Goal: Find specific page/section: Find specific page/section

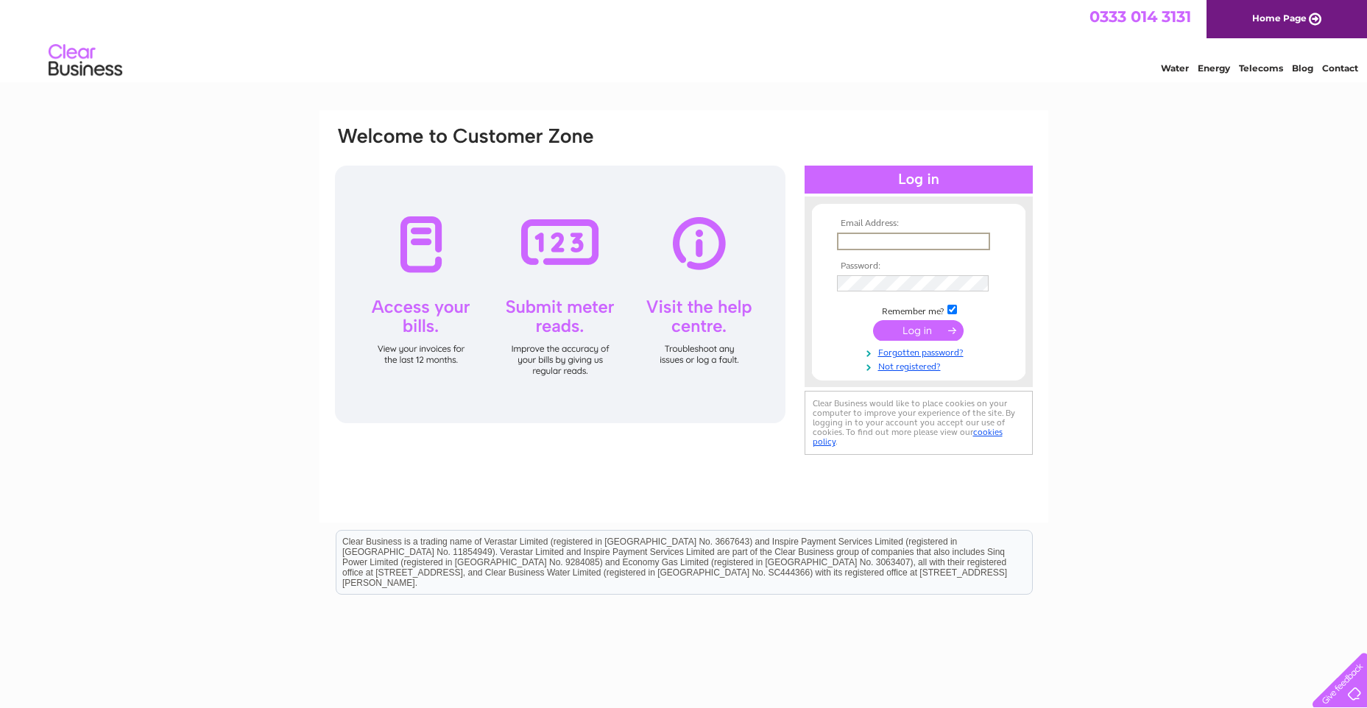
click at [931, 239] on input "text" at bounding box center [913, 242] width 153 height 18
paste input "accountspayable@dolbyvivisol.com"
type input "accountspayable@dolbyvivisol.com"
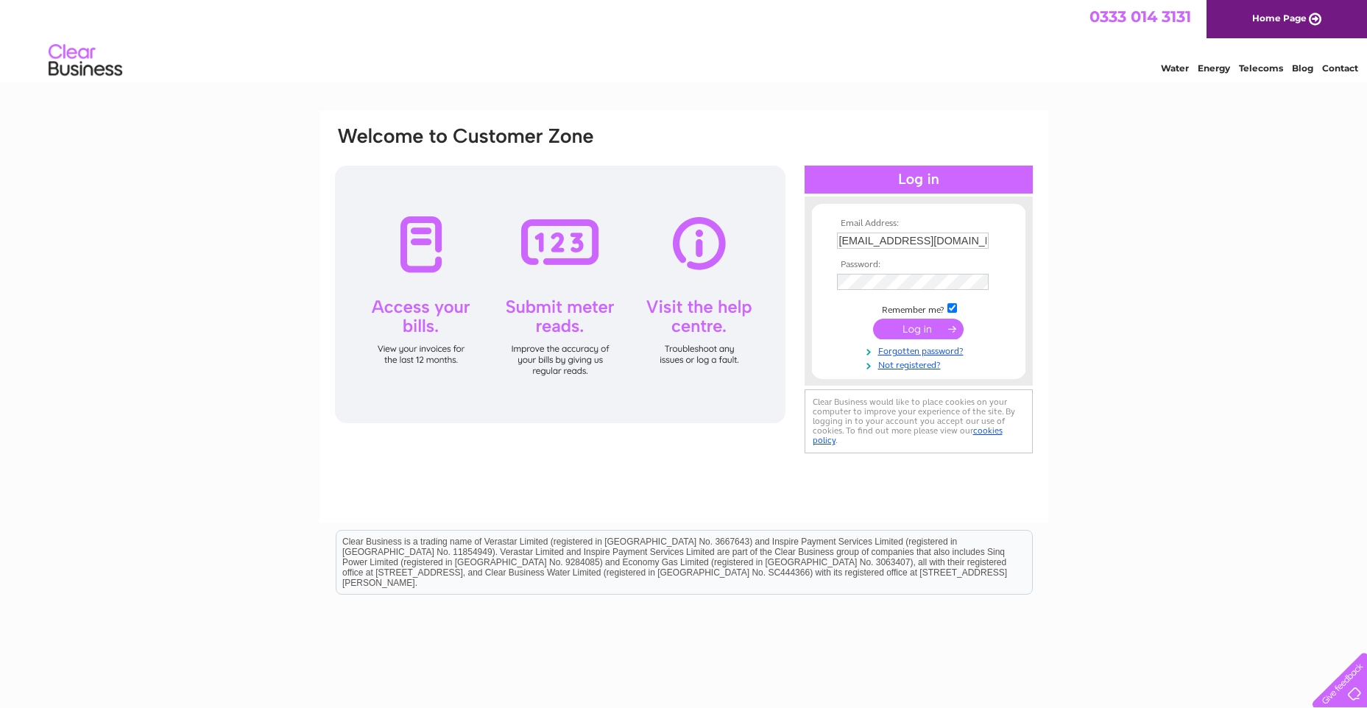
click at [933, 327] on input "submit" at bounding box center [918, 329] width 91 height 21
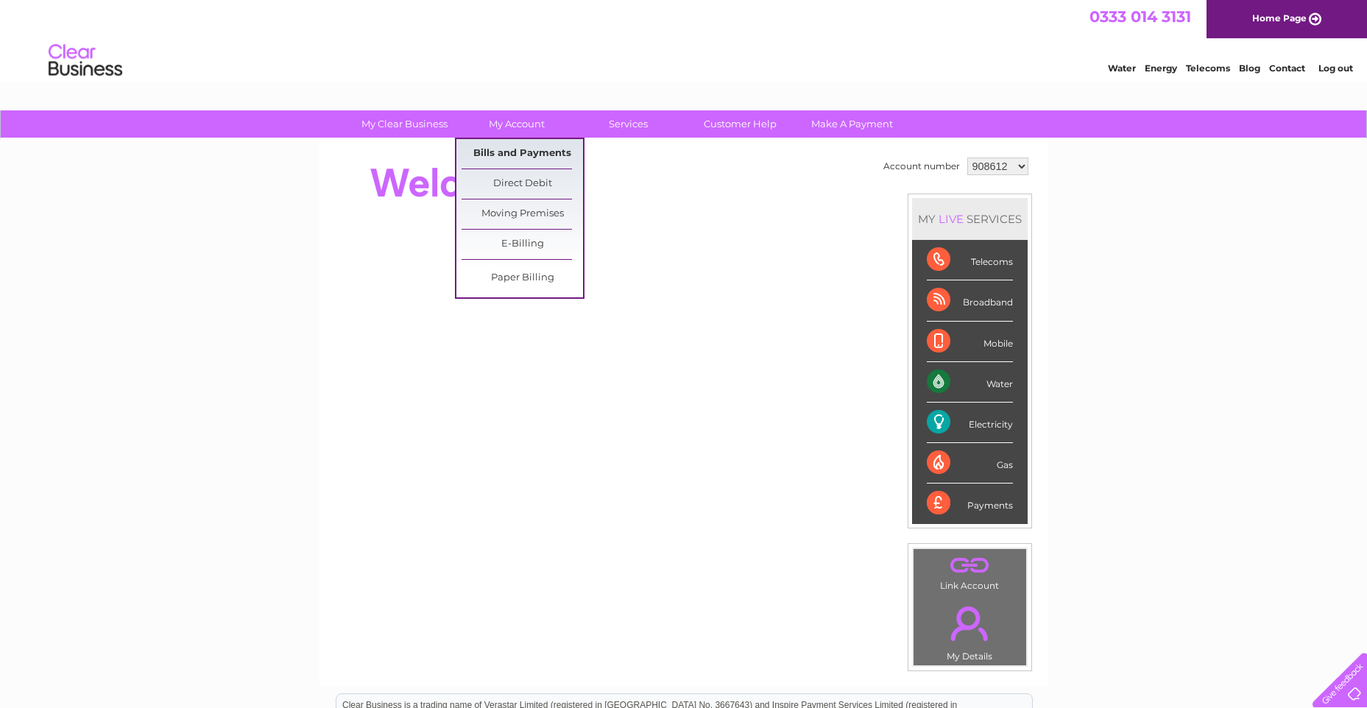
click at [488, 152] on link "Bills and Payments" at bounding box center [522, 153] width 121 height 29
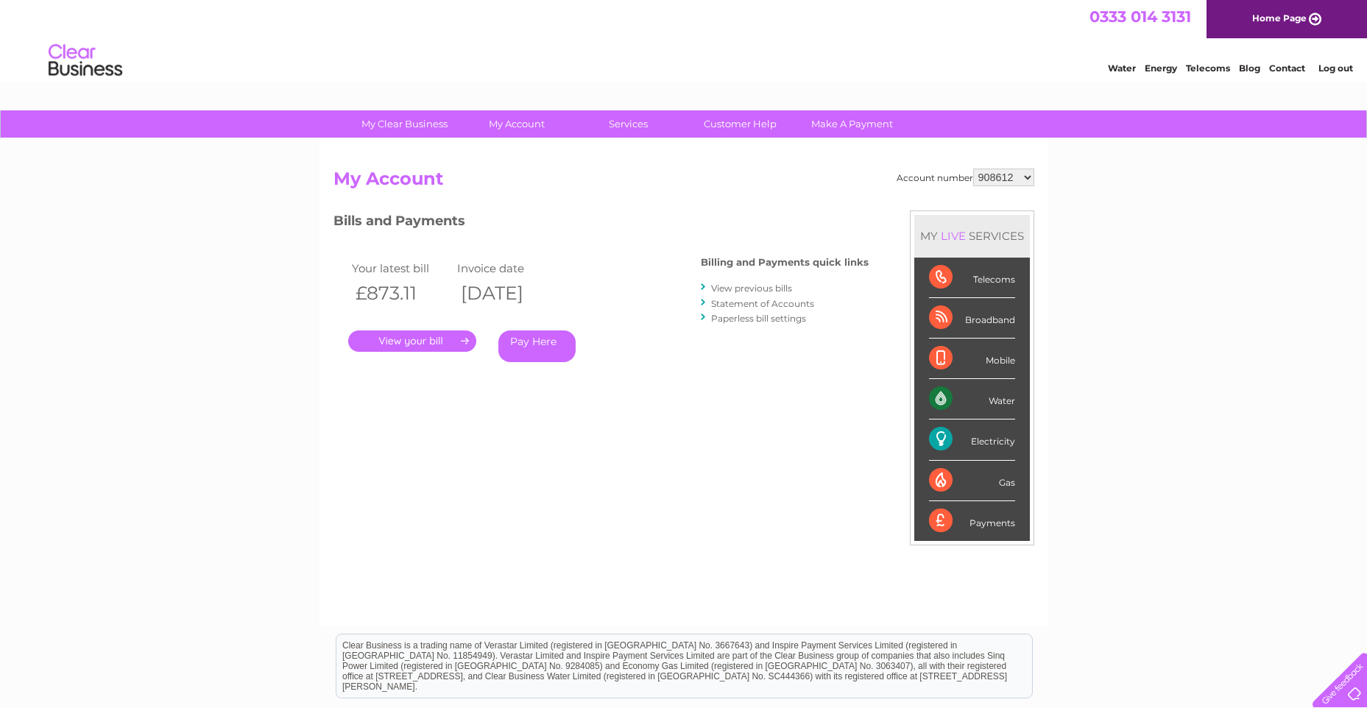
click at [448, 337] on link "." at bounding box center [412, 341] width 128 height 21
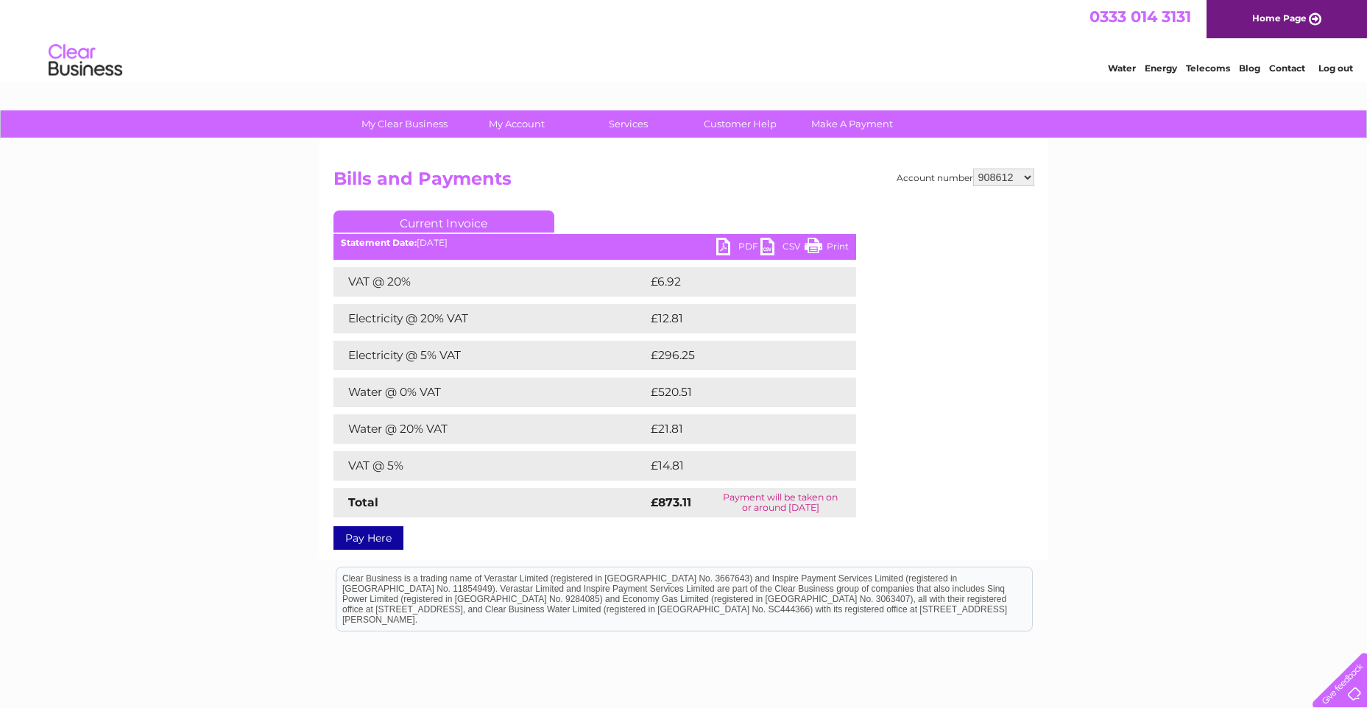
click at [720, 242] on link "PDF" at bounding box center [738, 248] width 44 height 21
